Goal: Task Accomplishment & Management: Complete application form

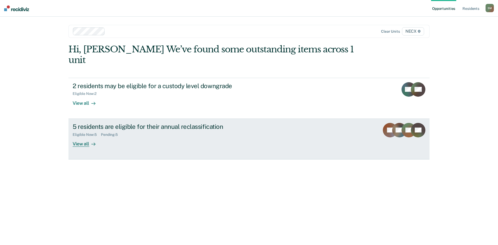
click at [93, 131] on div "Eligible Now : 5 Pending : 5" at bounding box center [164, 134] width 182 height 6
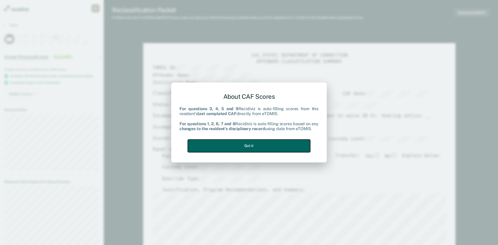
click at [259, 145] on button "Got it" at bounding box center [249, 146] width 123 height 13
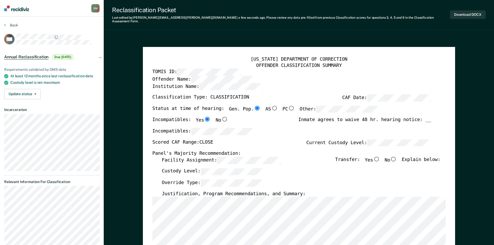
click at [396, 157] on input "No" at bounding box center [393, 159] width 7 height 5
type textarea "x"
radio input "true"
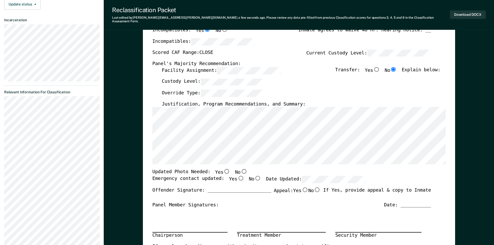
scroll to position [104, 0]
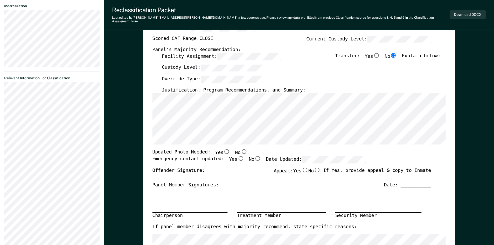
click at [237, 157] on input "Yes" at bounding box center [240, 158] width 7 height 5
type textarea "x"
radio input "true"
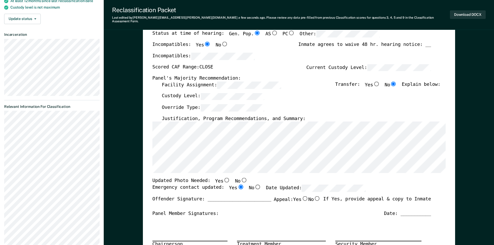
scroll to position [0, 0]
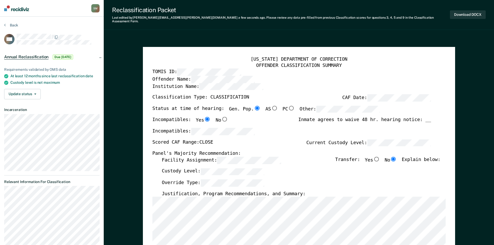
click at [295, 168] on div "Custody Level:" at bounding box center [301, 173] width 279 height 11
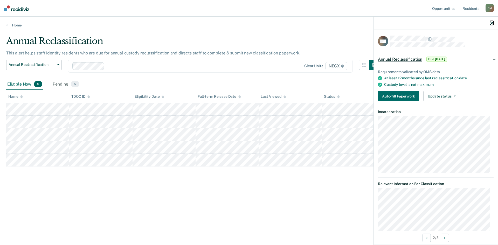
click at [491, 21] on button "button" at bounding box center [492, 23] width 4 height 4
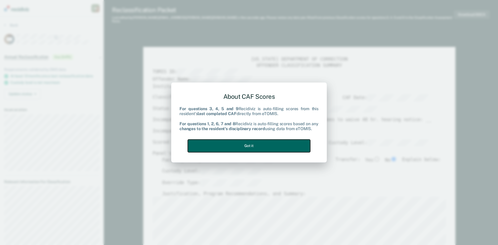
drag, startPoint x: 208, startPoint y: 147, endPoint x: 210, endPoint y: 148, distance: 3.3
click at [208, 147] on button "Got it" at bounding box center [249, 146] width 123 height 13
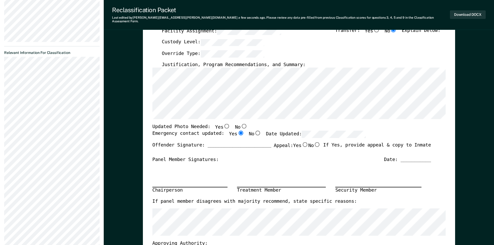
scroll to position [130, 0]
click at [466, 12] on button "Download DOCX" at bounding box center [468, 14] width 36 height 9
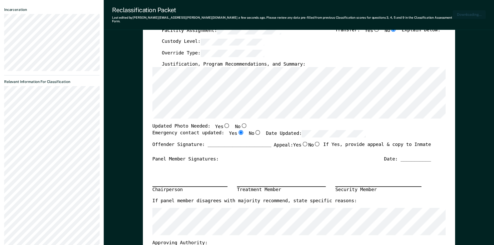
scroll to position [155, 0]
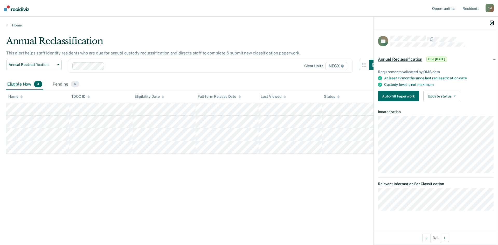
click at [493, 23] on icon "button" at bounding box center [492, 23] width 4 height 4
click at [407, 97] on button "Auto-fill Paperwork" at bounding box center [398, 96] width 41 height 10
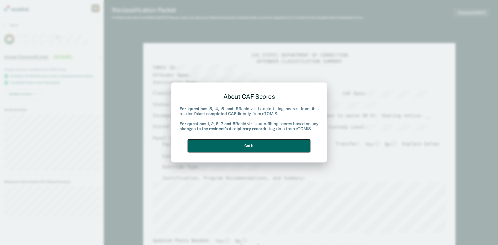
click at [251, 149] on button "Got it" at bounding box center [249, 146] width 123 height 13
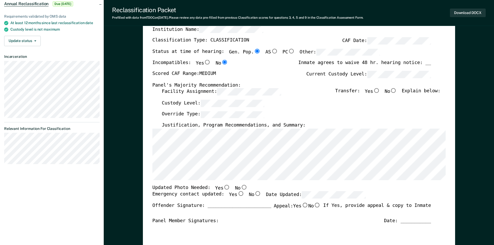
scroll to position [78, 0]
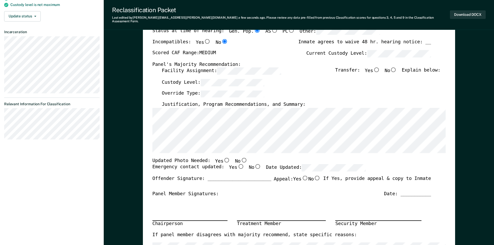
click at [237, 165] on input "Yes" at bounding box center [240, 167] width 7 height 5
type textarea "x"
radio input "true"
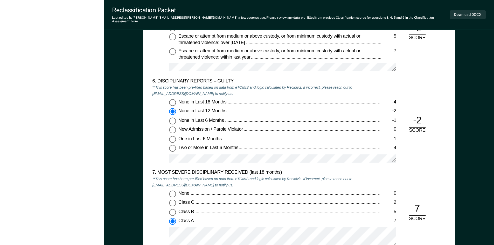
scroll to position [908, 0]
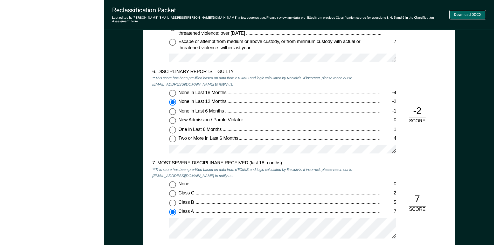
click at [468, 12] on button "Download DOCX" at bounding box center [468, 14] width 36 height 9
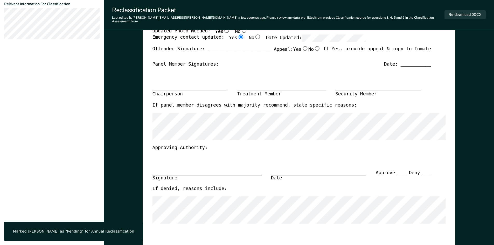
scroll to position [130, 0]
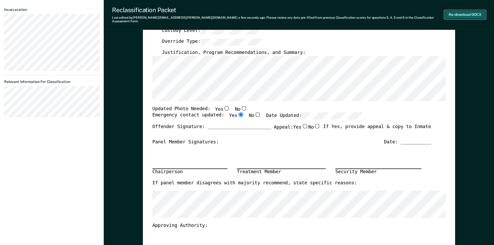
click at [458, 14] on button "Re-download DOCX" at bounding box center [465, 14] width 41 height 9
click at [459, 13] on button "Re-download DOCX" at bounding box center [465, 14] width 41 height 9
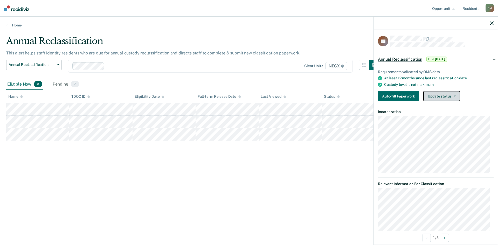
click at [436, 98] on button "Update status" at bounding box center [442, 96] width 37 height 10
click at [456, 97] on button "Update status" at bounding box center [442, 96] width 37 height 10
click at [335, 199] on div "Annual Reclassification This alert helps staff identify residents who are due f…" at bounding box center [249, 121] width 486 height 171
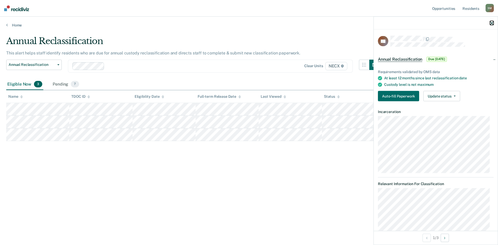
click at [491, 23] on icon "button" at bounding box center [492, 23] width 4 height 4
click at [409, 58] on span "Annual Reclassification" at bounding box center [400, 59] width 44 height 5
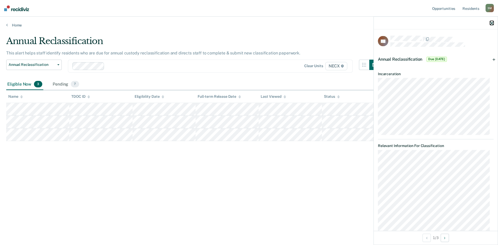
click at [492, 23] on icon "button" at bounding box center [492, 23] width 4 height 4
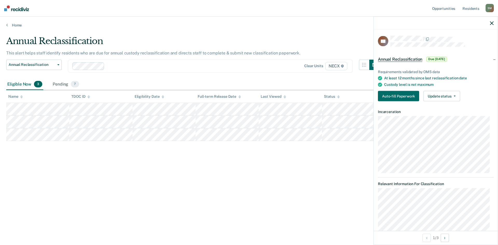
drag, startPoint x: 360, startPoint y: 179, endPoint x: 356, endPoint y: 179, distance: 3.9
click at [359, 179] on div "Annual Reclassification This alert helps staff identify residents who are due f…" at bounding box center [249, 121] width 486 height 171
click at [492, 22] on icon "button" at bounding box center [492, 23] width 4 height 4
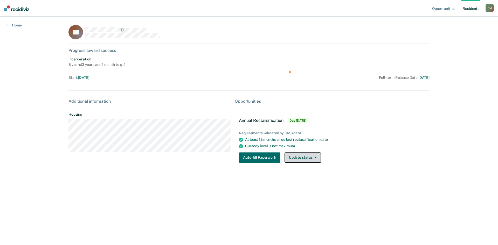
click at [299, 159] on button "Update status" at bounding box center [303, 158] width 37 height 10
click at [300, 166] on button "[PERSON_NAME]" at bounding box center [310, 168] width 50 height 8
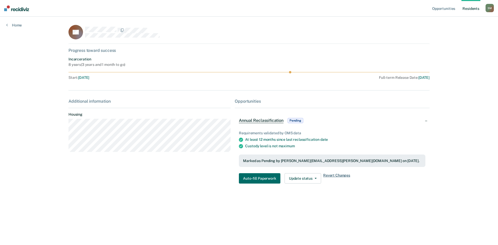
click at [335, 176] on span "Revert Changes" at bounding box center [336, 178] width 27 height 10
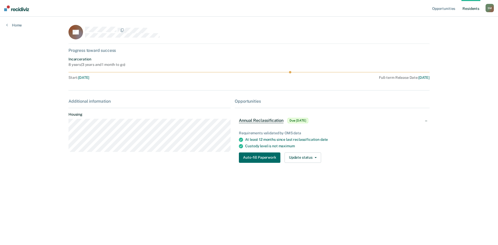
drag, startPoint x: 289, startPoint y: 73, endPoint x: 314, endPoint y: 72, distance: 24.1
click at [314, 72] on icon at bounding box center [249, 72] width 361 height 2
click at [290, 72] on circle at bounding box center [290, 72] width 2 height 2
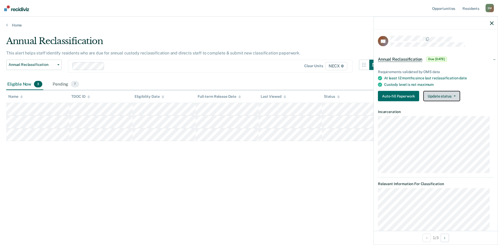
click at [448, 96] on button "Update status" at bounding box center [442, 96] width 37 height 10
click at [448, 107] on button "[PERSON_NAME]" at bounding box center [449, 107] width 50 height 8
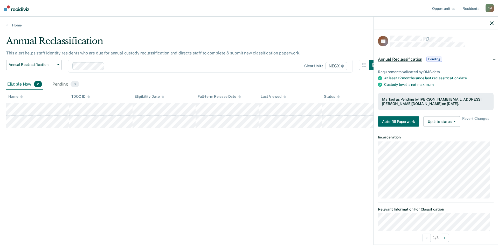
click at [433, 60] on span "Pending" at bounding box center [435, 59] width 16 height 5
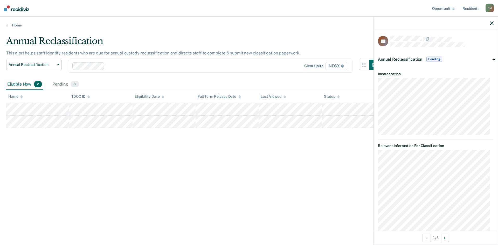
click at [437, 59] on span "Pending" at bounding box center [435, 59] width 16 height 5
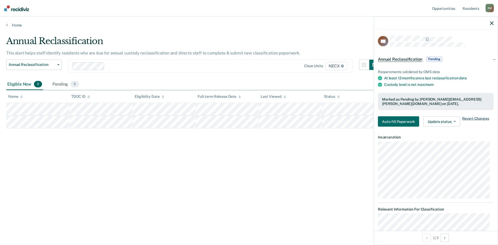
click at [469, 118] on span "Revert Changes" at bounding box center [475, 121] width 27 height 10
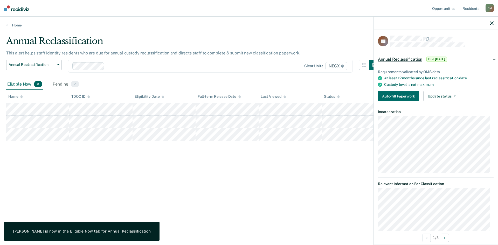
click at [330, 150] on div "Annual Reclassification This alert helps staff identify residents who are due f…" at bounding box center [249, 121] width 486 height 171
click at [491, 23] on icon "button" at bounding box center [492, 23] width 4 height 4
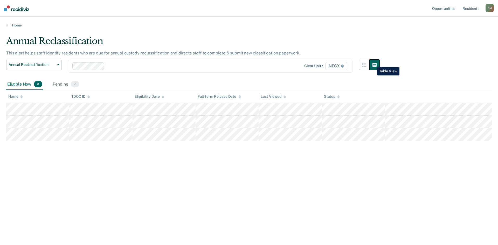
click at [374, 63] on icon "button" at bounding box center [375, 65] width 4 height 4
click at [362, 63] on icon "button" at bounding box center [364, 65] width 4 height 4
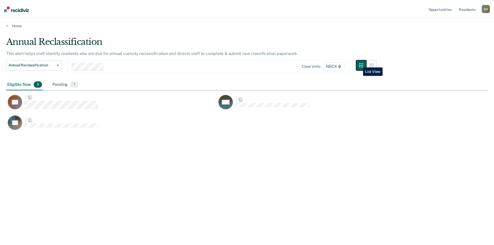
scroll to position [167, 482]
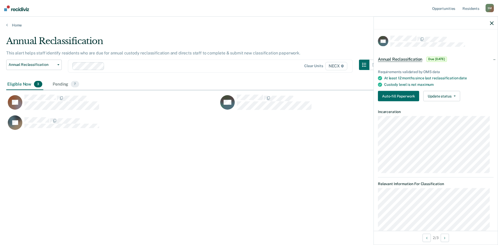
click at [326, 77] on div "Annual Reclassification Custody Level Downgrade Annual Reclassification Initial…" at bounding box center [193, 69] width 374 height 19
click at [492, 21] on div at bounding box center [436, 23] width 124 height 13
click at [493, 23] on icon "button" at bounding box center [492, 23] width 4 height 4
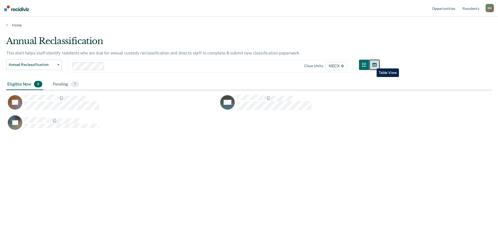
click at [373, 65] on icon "button" at bounding box center [375, 65] width 4 height 4
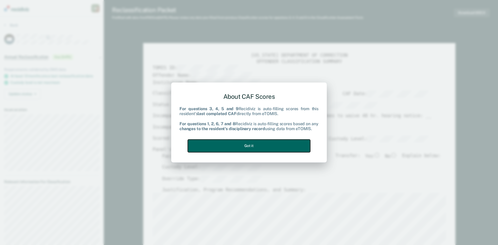
click at [252, 146] on button "Got it" at bounding box center [249, 146] width 123 height 13
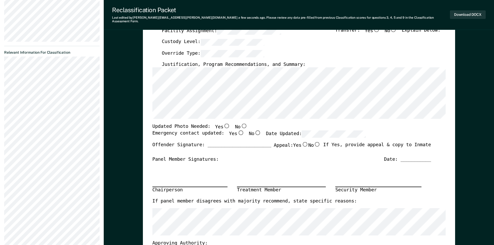
scroll to position [130, 0]
click at [237, 130] on input "Yes" at bounding box center [240, 132] width 7 height 5
type textarea "x"
radio input "true"
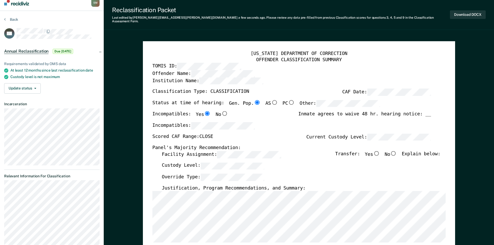
scroll to position [0, 0]
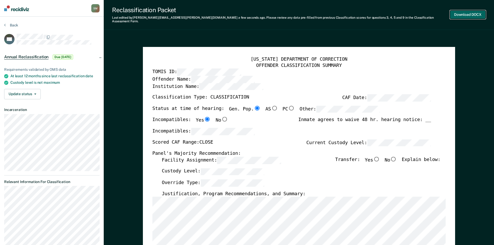
click at [461, 10] on button "Download DOCX" at bounding box center [468, 14] width 36 height 9
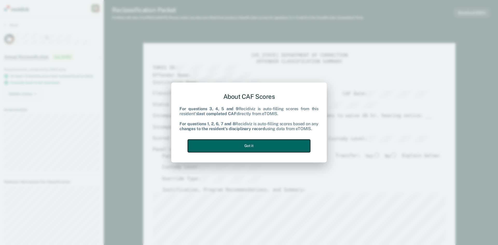
click at [262, 148] on button "Got it" at bounding box center [249, 146] width 123 height 13
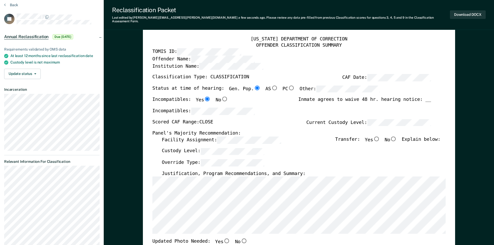
scroll to position [78, 0]
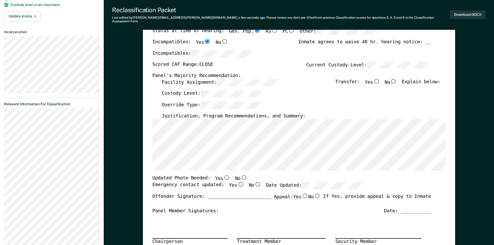
click at [237, 182] on input "Yes" at bounding box center [240, 184] width 7 height 5
type textarea "x"
radio input "true"
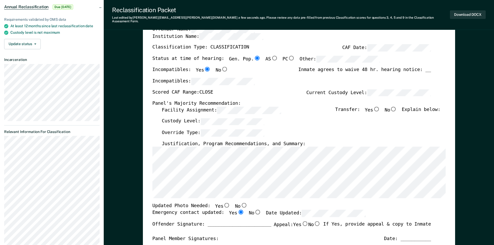
scroll to position [0, 0]
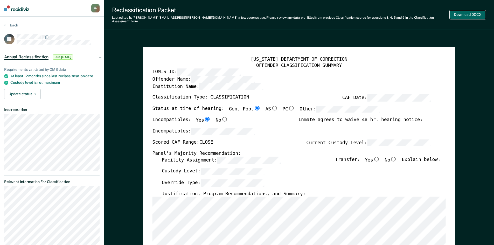
click at [472, 10] on button "Download DOCX" at bounding box center [468, 14] width 36 height 9
type textarea "x"
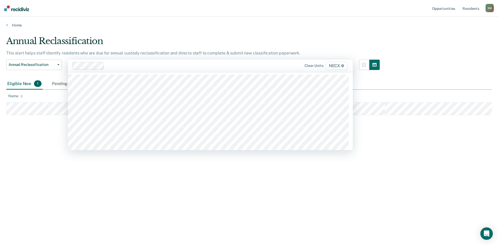
click at [39, 187] on div "Annual Reclassification This alert helps staff identify residents who are due f…" at bounding box center [249, 121] width 486 height 171
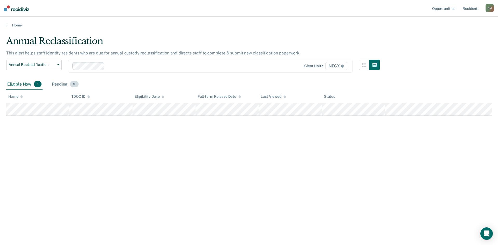
click at [66, 84] on div "Pending 9" at bounding box center [65, 84] width 29 height 11
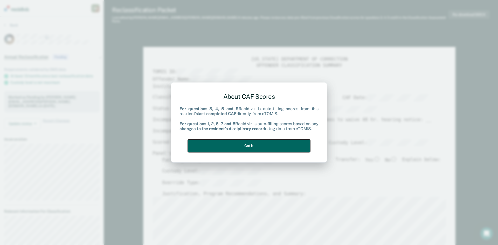
click at [256, 147] on button "Got it" at bounding box center [249, 146] width 123 height 13
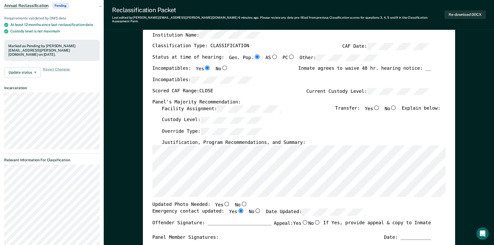
scroll to position [52, 0]
click at [397, 105] on input "No" at bounding box center [393, 107] width 7 height 5
type textarea "x"
radio input "true"
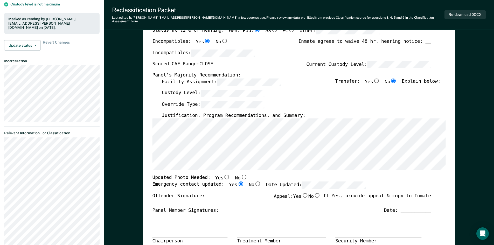
scroll to position [78, 0]
click at [451, 11] on button "Re-download DOCX" at bounding box center [465, 14] width 41 height 9
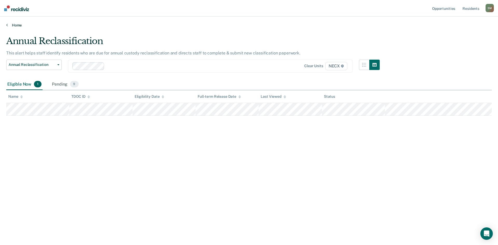
click at [20, 23] on div "Home" at bounding box center [249, 22] width 498 height 11
click at [12, 24] on link "Home" at bounding box center [249, 25] width 486 height 5
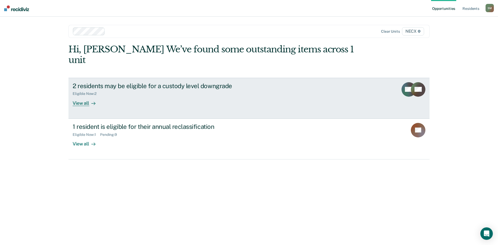
click at [122, 82] on div "2 residents may be eligible for a custody level downgrade" at bounding box center [164, 86] width 182 height 8
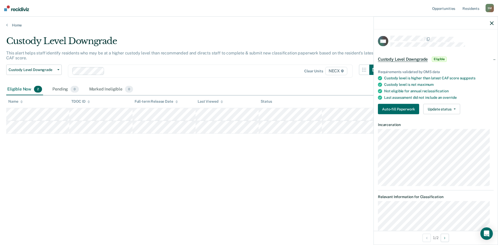
click at [219, 164] on div "Custody Level Downgrade This alert helps staff identify residents who may be at…" at bounding box center [249, 121] width 486 height 171
click at [493, 22] on icon "button" at bounding box center [492, 23] width 4 height 4
click at [491, 22] on icon "button" at bounding box center [492, 23] width 4 height 4
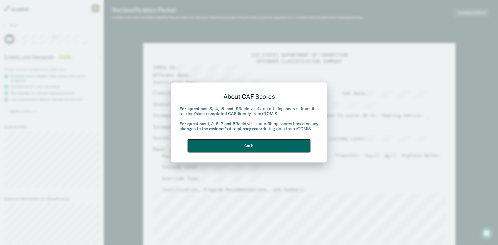
click at [290, 146] on button "Got it" at bounding box center [249, 146] width 123 height 13
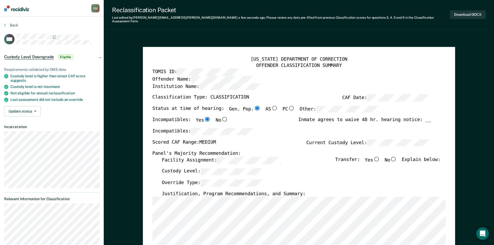
click at [397, 157] on input "No" at bounding box center [393, 159] width 7 height 5
type textarea "x"
radio input "true"
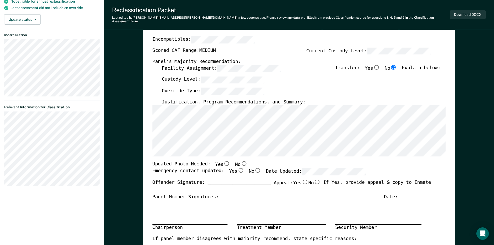
scroll to position [104, 0]
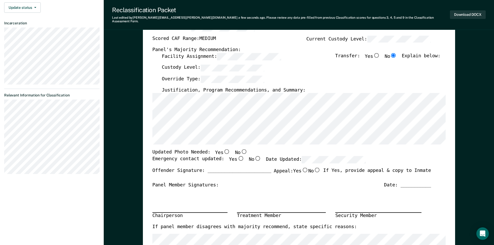
click at [237, 156] on input "Yes" at bounding box center [240, 158] width 7 height 5
type textarea "x"
radio input "true"
click at [471, 13] on button "Download DOCX" at bounding box center [468, 14] width 36 height 9
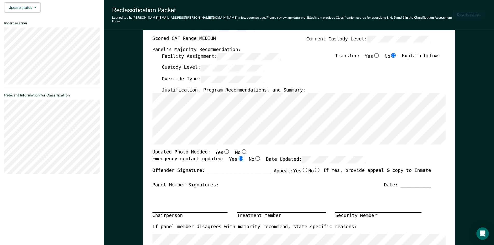
scroll to position [129, 0]
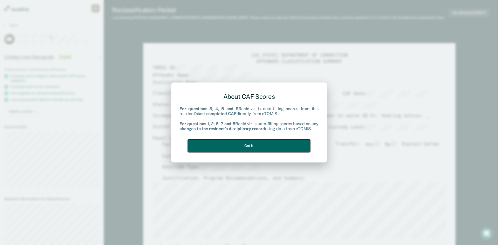
click at [248, 146] on button "Got it" at bounding box center [249, 146] width 123 height 13
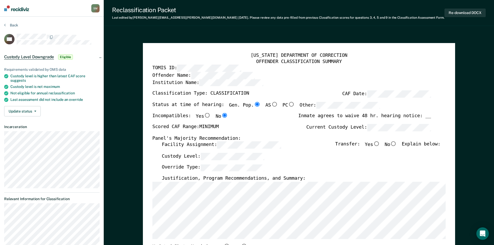
click at [202, 178] on label "Justification, Program Recommendations, and Summary:" at bounding box center [234, 179] width 144 height 6
click at [227, 164] on div "Custody Level:" at bounding box center [301, 158] width 279 height 11
click at [192, 169] on label "Override Type:" at bounding box center [213, 167] width 103 height 7
drag, startPoint x: 176, startPoint y: 167, endPoint x: 141, endPoint y: 167, distance: 34.8
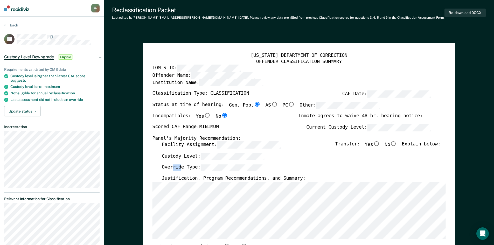
click at [153, 168] on div "TENNESSEE DEPARTMENT OF CORRECTION OFFENDER CLASSIFICATION SUMMARY TOMIS ID: Of…" at bounding box center [299, 246] width 294 height 387
drag, startPoint x: 134, startPoint y: 166, endPoint x: 103, endPoint y: 160, distance: 31.6
click at [357, 59] on div "OFFENDER CLASSIFICATION SUMMARY" at bounding box center [299, 62] width 294 height 6
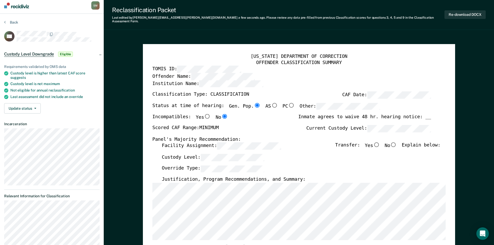
scroll to position [2, 0]
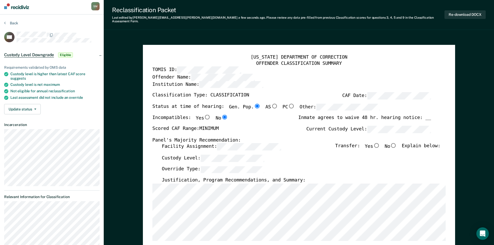
click at [397, 143] on input "No" at bounding box center [393, 145] width 7 height 5
type textarea "x"
radio input "true"
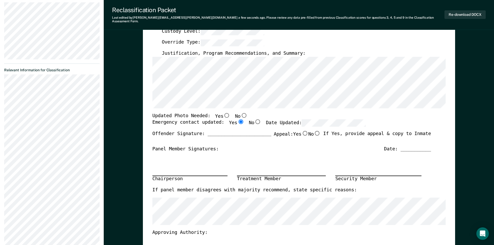
scroll to position [132, 0]
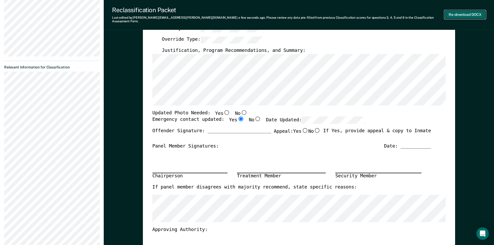
click at [468, 11] on button "Re-download DOCX" at bounding box center [465, 14] width 41 height 9
type textarea "x"
